Goal: Check status: Check status

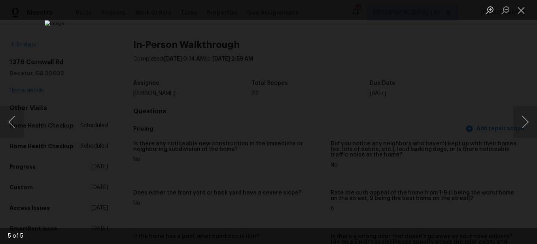
scroll to position [870, 0]
click at [522, 11] on button "Close lightbox" at bounding box center [521, 10] width 16 height 14
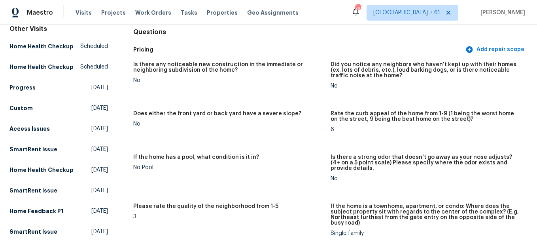
scroll to position [0, 0]
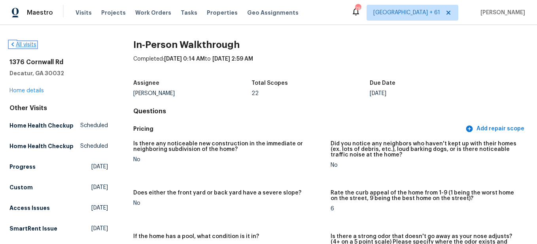
click at [28, 45] on link "All visits" at bounding box center [22, 45] width 27 height 6
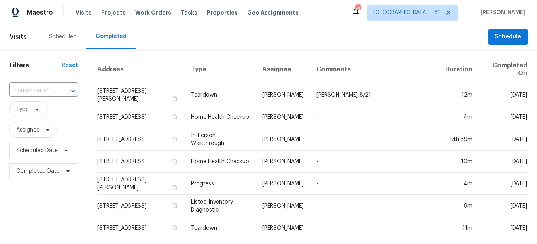
click at [49, 89] on input "text" at bounding box center [32, 90] width 46 height 12
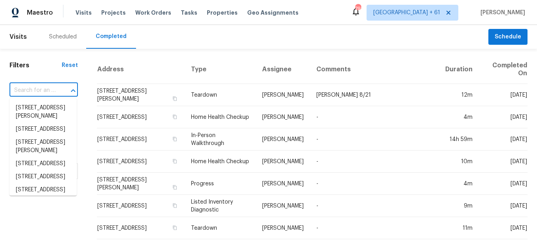
paste input "[STREET_ADDRESS][PERSON_NAME]"
type input "[STREET_ADDRESS][PERSON_NAME]"
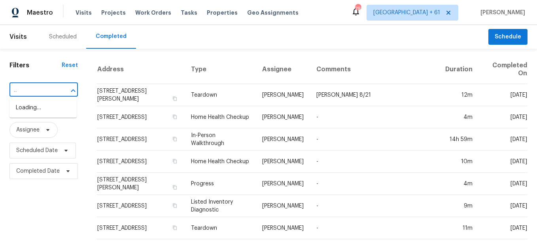
scroll to position [0, 37]
drag, startPoint x: 49, startPoint y: 89, endPoint x: 60, endPoint y: 105, distance: 19.6
click at [60, 105] on body "Maestro Visits Projects Work Orders Tasks Properties Geo Assignments 793 [GEOGR…" at bounding box center [268, 122] width 537 height 244
click at [60, 108] on li "[STREET_ADDRESS][PERSON_NAME]" at bounding box center [42, 111] width 67 height 21
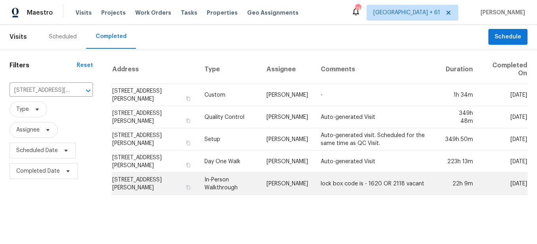
click at [223, 186] on td "In-Person Walkthrough" at bounding box center [229, 183] width 62 height 22
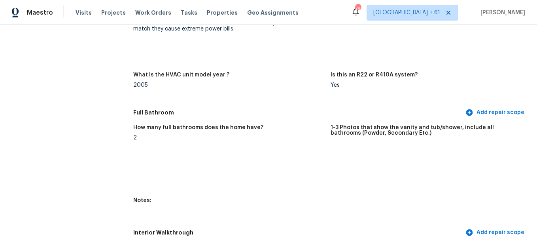
scroll to position [949, 0]
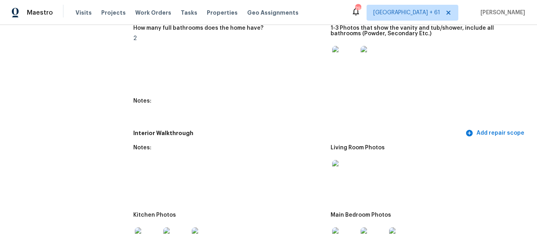
click at [351, 168] on img at bounding box center [344, 172] width 25 height 25
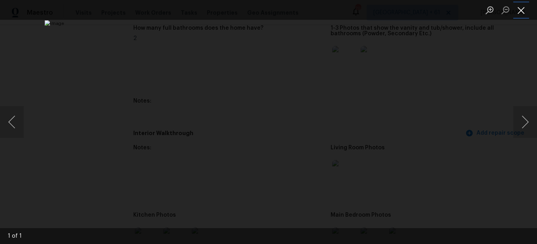
click at [521, 10] on button "Close lightbox" at bounding box center [521, 10] width 16 height 14
